Goal: Information Seeking & Learning: Learn about a topic

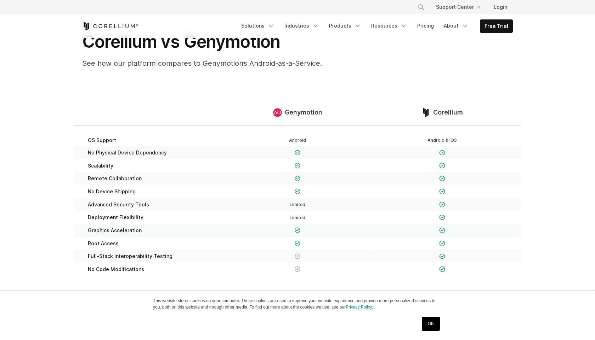
scroll to position [45, 0]
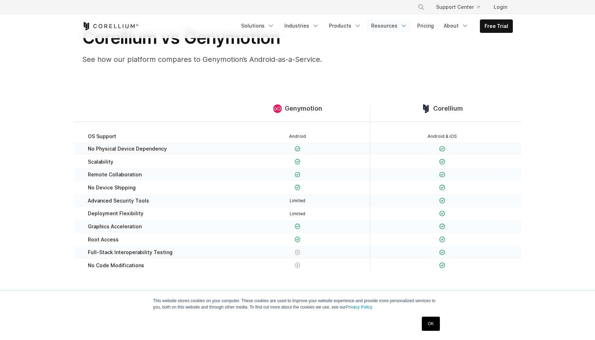
click at [396, 23] on link "Resources" at bounding box center [389, 25] width 45 height 13
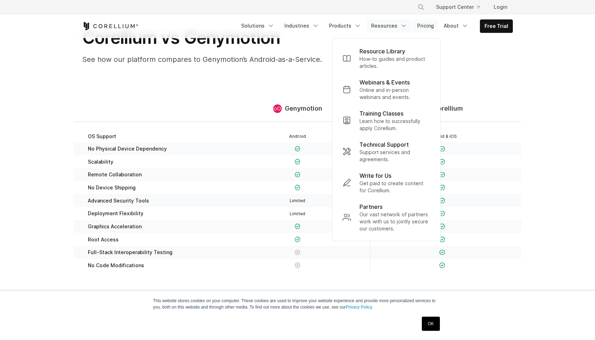
click at [434, 29] on link "Pricing" at bounding box center [425, 25] width 25 height 13
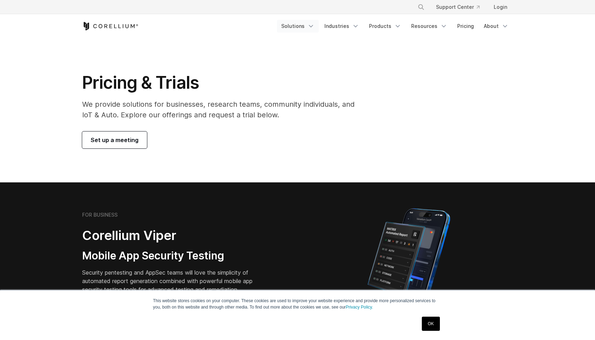
click at [312, 27] on icon "Navigation Menu" at bounding box center [310, 26] width 7 height 7
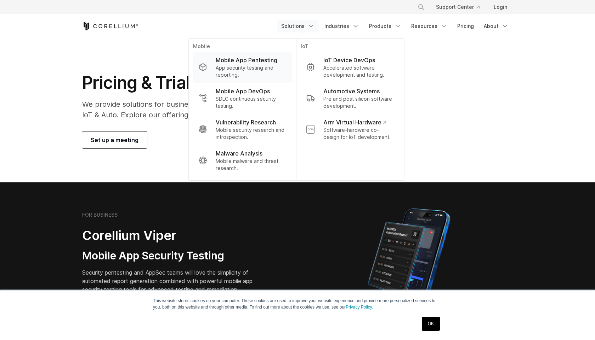
click at [241, 65] on p "App security testing and reporting." at bounding box center [251, 71] width 70 height 14
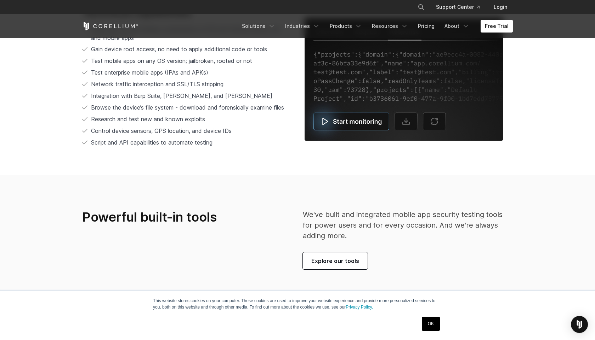
scroll to position [1542, 0]
